Goal: Information Seeking & Learning: Learn about a topic

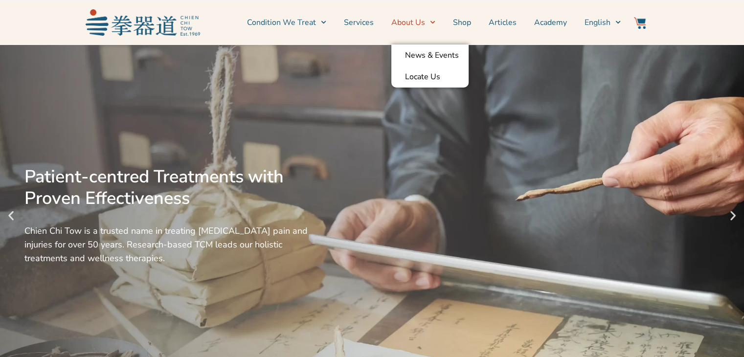
click at [415, 25] on link "About Us" at bounding box center [413, 22] width 44 height 24
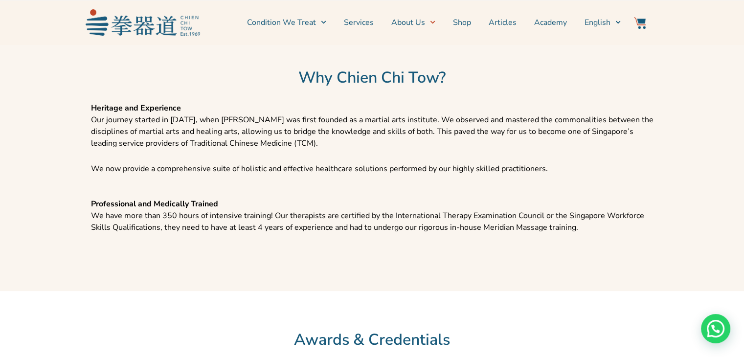
scroll to position [1006, 0]
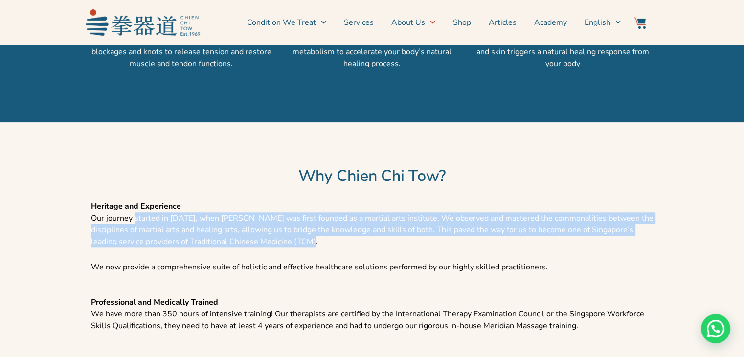
drag, startPoint x: 134, startPoint y: 218, endPoint x: 374, endPoint y: 241, distance: 240.6
click at [374, 241] on p "Heritage and Experience Our journey started in 1969, when Chien Chi Tow was fir…" at bounding box center [372, 223] width 562 height 47
copy p "started in 1969, when Chien Chi Tow was first founded as a martial arts institu…"
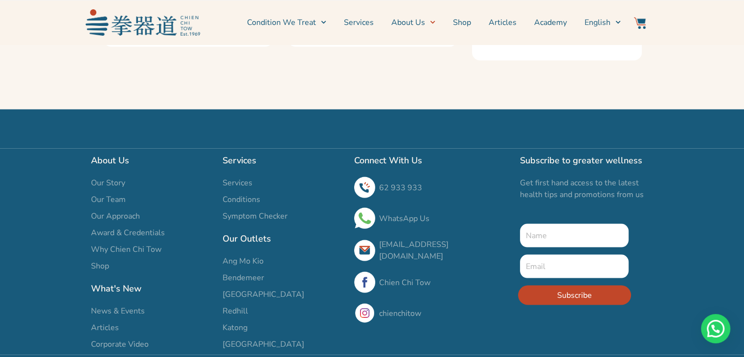
scroll to position [1886, 0]
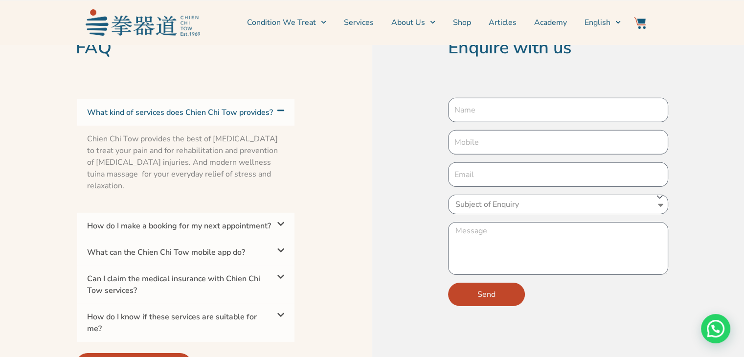
scroll to position [3227, 0]
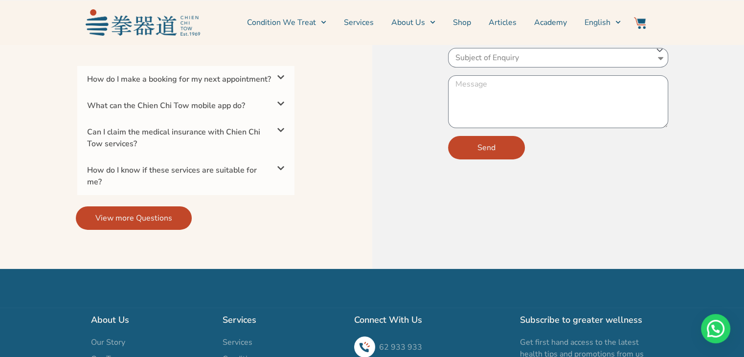
click at [278, 106] on icon at bounding box center [280, 104] width 7 height 4
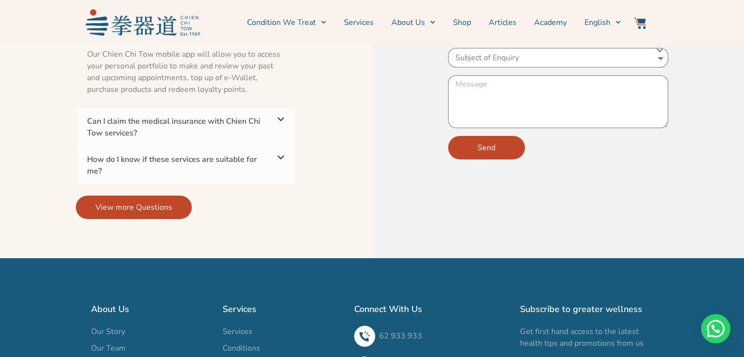
scroll to position [3208, 0]
